Goal: Transaction & Acquisition: Purchase product/service

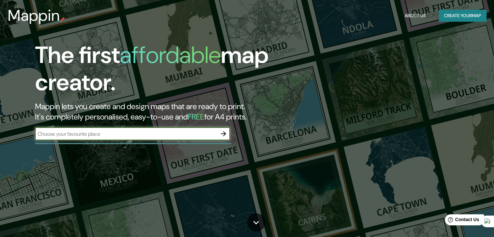
click at [87, 134] on input "text" at bounding box center [126, 133] width 182 height 7
type input "CIUDAD DEL ESTE PARAGUAY"
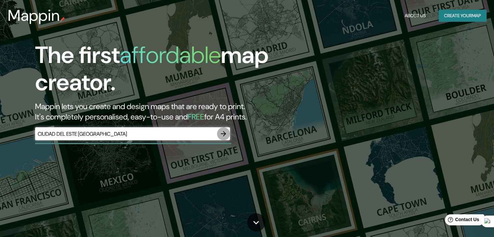
click at [225, 129] on button "button" at bounding box center [223, 133] width 13 height 13
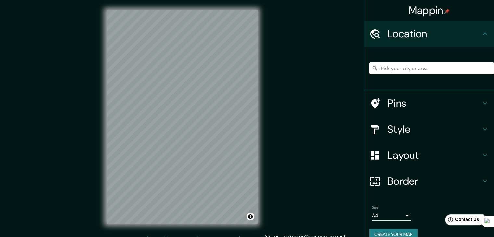
click at [411, 71] on input "Pick your city or area" at bounding box center [431, 68] width 125 height 12
click at [399, 67] on input "Pick your city or area" at bounding box center [431, 68] width 125 height 12
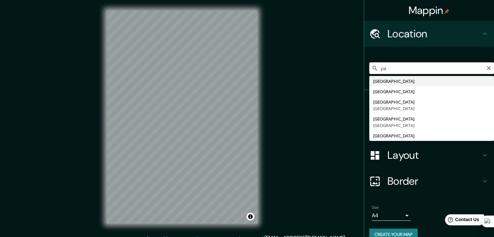
type input "p"
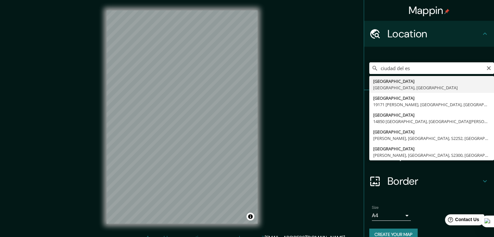
type input "[GEOGRAPHIC_DATA], [GEOGRAPHIC_DATA], [GEOGRAPHIC_DATA]"
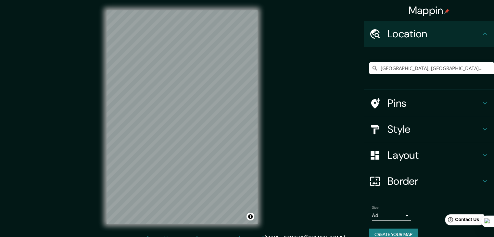
click at [480, 133] on div "Style" at bounding box center [429, 129] width 130 height 26
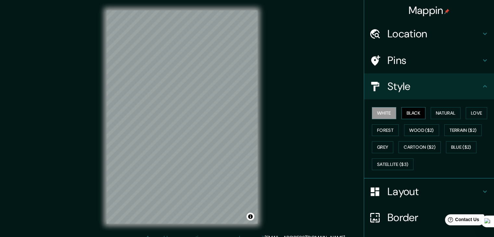
click at [411, 111] on button "Black" at bounding box center [413, 113] width 24 height 12
click at [451, 113] on button "Natural" at bounding box center [445, 113] width 30 height 12
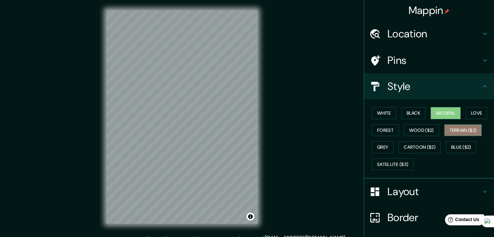
click at [455, 127] on button "Terrain ($2)" at bounding box center [463, 130] width 38 height 12
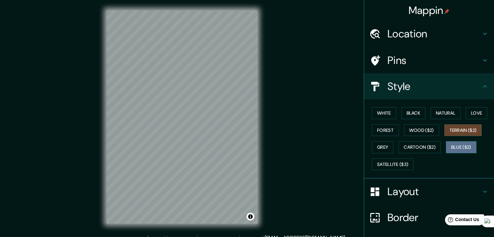
click at [463, 146] on button "Blue ($2)" at bounding box center [461, 147] width 31 height 12
click at [203, 141] on div at bounding box center [202, 141] width 5 height 5
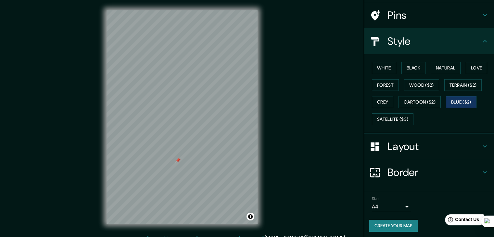
scroll to position [47, 0]
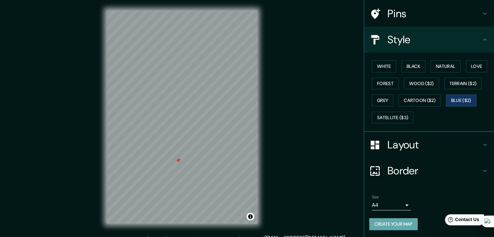
click at [397, 225] on button "Create your map" at bounding box center [393, 224] width 48 height 12
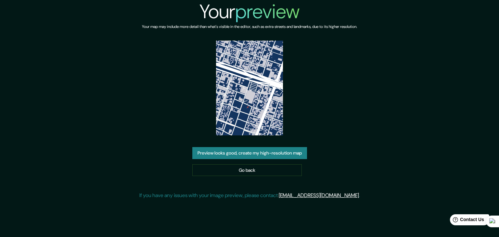
click at [300, 152] on button "Preview looks good, create my high-resolution map" at bounding box center [249, 153] width 115 height 12
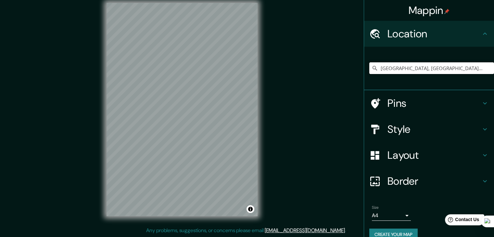
drag, startPoint x: 456, startPoint y: 68, endPoint x: 464, endPoint y: 69, distance: 8.3
click at [460, 68] on input "[GEOGRAPHIC_DATA], [GEOGRAPHIC_DATA], [GEOGRAPHIC_DATA]" at bounding box center [431, 68] width 125 height 12
click at [469, 69] on input "[GEOGRAPHIC_DATA], [GEOGRAPHIC_DATA], [GEOGRAPHIC_DATA]" at bounding box center [431, 68] width 125 height 12
click at [469, 67] on input "[GEOGRAPHIC_DATA], [GEOGRAPHIC_DATA], [GEOGRAPHIC_DATA]" at bounding box center [431, 68] width 125 height 12
click at [469, 68] on input "[GEOGRAPHIC_DATA], [GEOGRAPHIC_DATA], [GEOGRAPHIC_DATA]" at bounding box center [431, 68] width 125 height 12
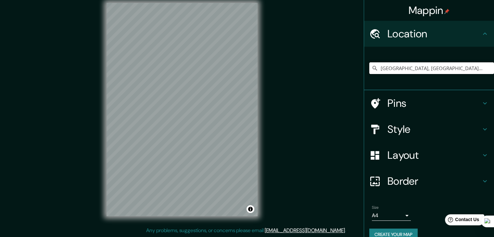
click at [471, 65] on input "[GEOGRAPHIC_DATA], [GEOGRAPHIC_DATA], [GEOGRAPHIC_DATA]" at bounding box center [431, 68] width 125 height 12
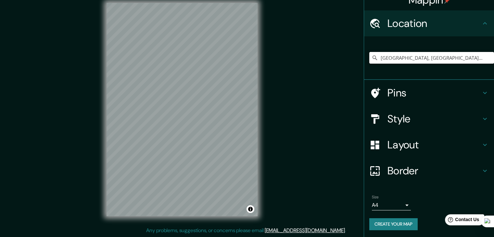
scroll to position [11, 0]
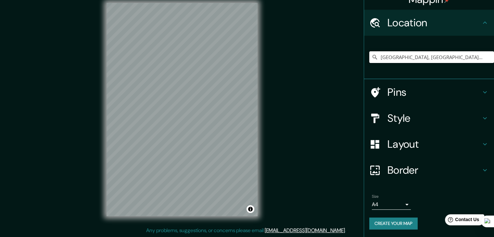
drag, startPoint x: 471, startPoint y: 53, endPoint x: 338, endPoint y: 76, distance: 135.8
click at [338, 76] on div "Mappin Location [GEOGRAPHIC_DATA], [GEOGRAPHIC_DATA], [GEOGRAPHIC_DATA] Pins St…" at bounding box center [247, 115] width 494 height 244
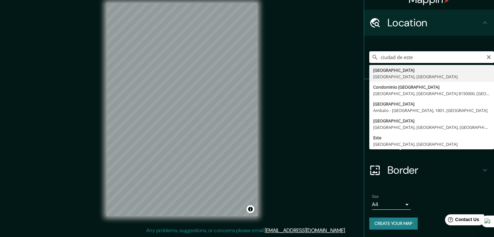
type input "[GEOGRAPHIC_DATA], [GEOGRAPHIC_DATA], [GEOGRAPHIC_DATA]"
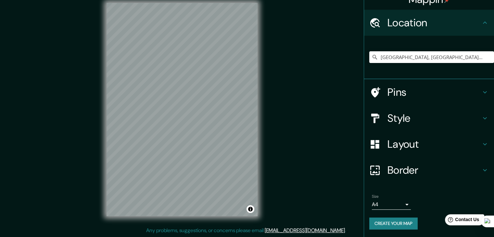
click at [481, 119] on icon at bounding box center [485, 118] width 8 height 8
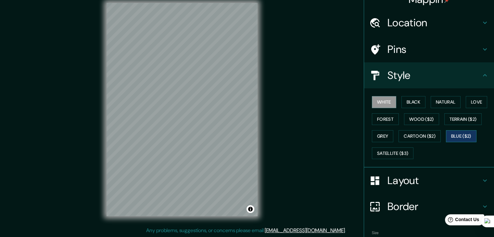
click at [456, 135] on button "Blue ($2)" at bounding box center [461, 136] width 31 height 12
click at [376, 134] on button "Grey" at bounding box center [382, 136] width 21 height 12
click at [461, 137] on button "Blue ($2)" at bounding box center [461, 136] width 31 height 12
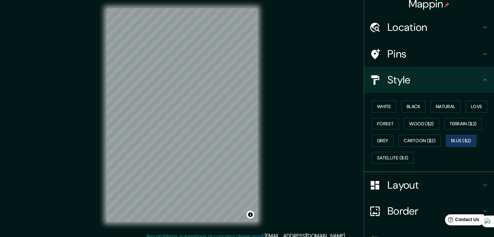
scroll to position [1, 0]
